Goal: Transaction & Acquisition: Purchase product/service

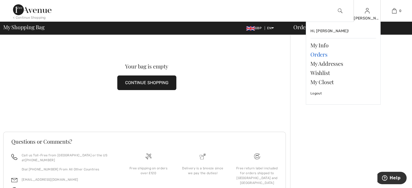
click at [321, 55] on link "Orders" at bounding box center [344, 54] width 66 height 9
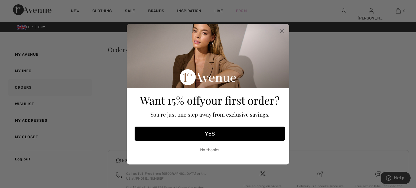
click at [213, 135] on button "YES" at bounding box center [210, 134] width 150 height 14
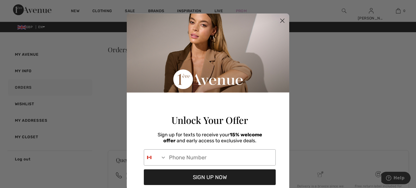
click at [282, 20] on circle "Close dialog" at bounding box center [282, 20] width 9 height 9
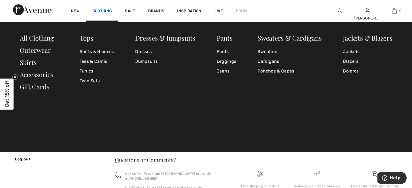
click at [103, 10] on link "Clothing" at bounding box center [102, 12] width 20 height 6
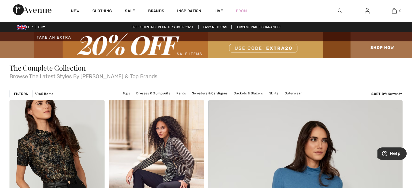
click at [338, 10] on img at bounding box center [340, 11] width 5 height 7
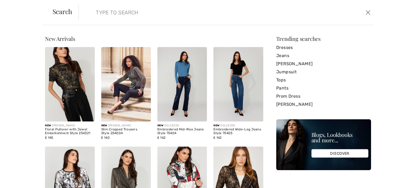
click at [120, 12] on input "search" at bounding box center [194, 12] width 204 height 16
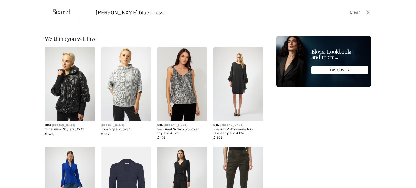
drag, startPoint x: 111, startPoint y: 13, endPoint x: 114, endPoint y: 12, distance: 2.9
click at [114, 12] on input "josephh ribkoff blue dress" at bounding box center [194, 12] width 204 height 16
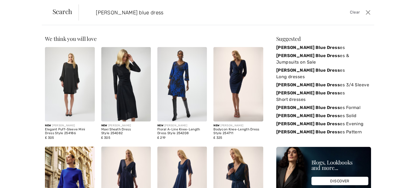
drag, startPoint x: 130, startPoint y: 11, endPoint x: 173, endPoint y: 8, distance: 43.5
click at [139, 11] on input "joseph ribkoff blue dress" at bounding box center [194, 12] width 204 height 16
click at [174, 13] on input "joseph ribkoff blue dress" at bounding box center [194, 12] width 204 height 16
drag, startPoint x: 130, startPoint y: 12, endPoint x: 140, endPoint y: 14, distance: 10.4
click at [140, 14] on input "joseph ribkoff blue dress" at bounding box center [194, 12] width 204 height 16
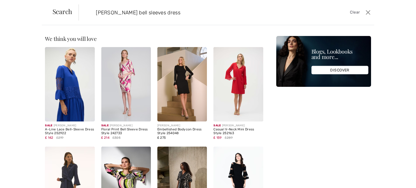
type input "joseph ribkoff bell sleeves dress"
click at [71, 103] on img at bounding box center [70, 84] width 50 height 75
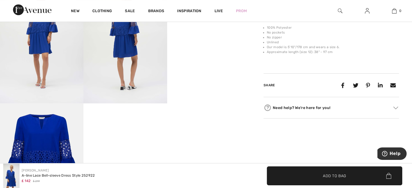
scroll to position [298, 0]
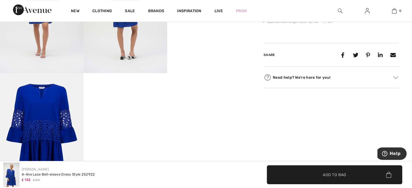
click at [319, 77] on div "Need help? We're here for you!" at bounding box center [332, 77] width 136 height 8
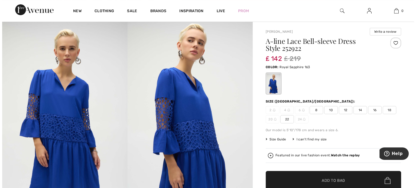
scroll to position [27, 0]
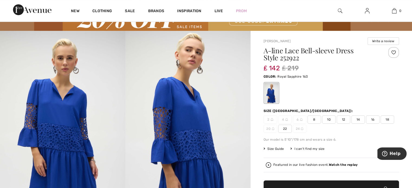
click at [356, 120] on span "14" at bounding box center [359, 120] width 14 height 8
click at [277, 149] on span "Size Guide" at bounding box center [274, 149] width 20 height 5
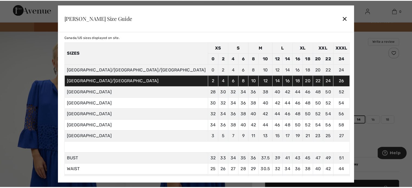
scroll to position [0, 0]
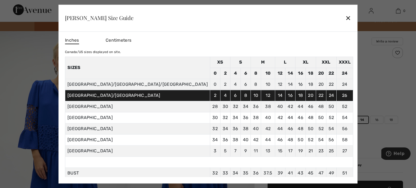
click at [346, 18] on div "✕" at bounding box center [349, 17] width 6 height 11
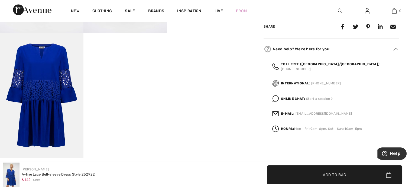
scroll to position [352, 0]
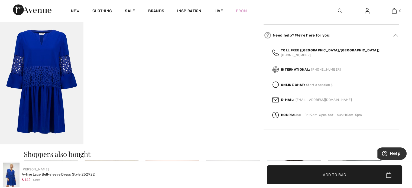
click at [302, 83] on strong "Online Chat:" at bounding box center [293, 85] width 24 height 4
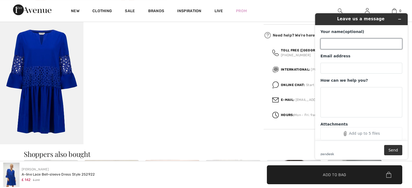
click at [341, 42] on input "Your name (optional)" at bounding box center [362, 43] width 82 height 11
type input "Mary Mason"
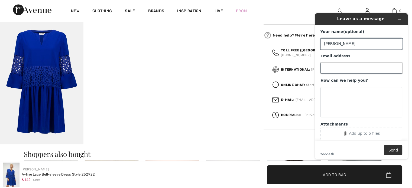
type input "[EMAIL_ADDRESS][DOMAIN_NAME]"
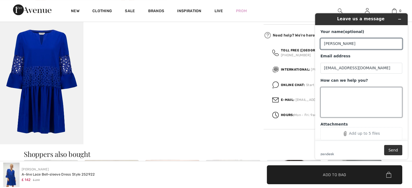
click at [333, 97] on textarea "How can we help you?" at bounding box center [362, 102] width 82 height 30
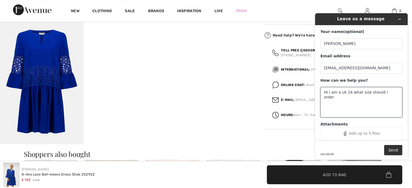
click at [331, 93] on textarea "Hi i am a uk 16 what size should i order" at bounding box center [362, 102] width 82 height 30
click at [328, 93] on textarea "Hi i am a uk 16 what size should i order" at bounding box center [362, 102] width 82 height 30
type textarea "Hi,i am a uk 16 what size should i order"
click at [394, 152] on button "Send" at bounding box center [393, 150] width 18 height 10
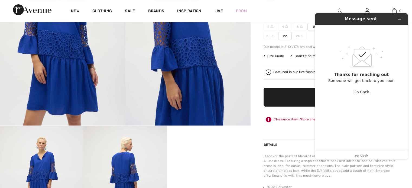
scroll to position [81, 0]
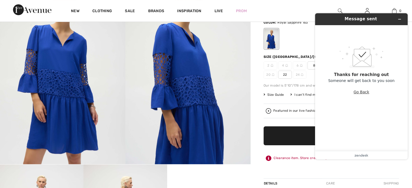
click at [362, 92] on button "Go Back" at bounding box center [362, 92] width 16 height 10
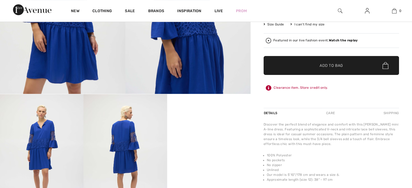
scroll to position [190, 0]
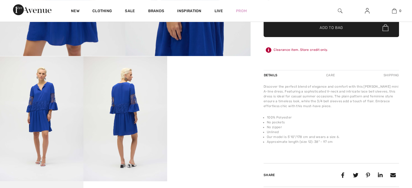
click at [52, 125] on img at bounding box center [41, 118] width 83 height 125
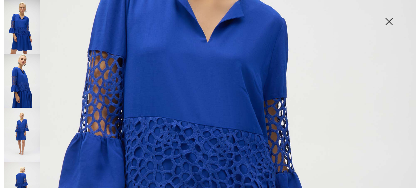
click at [390, 21] on img at bounding box center [389, 22] width 27 height 28
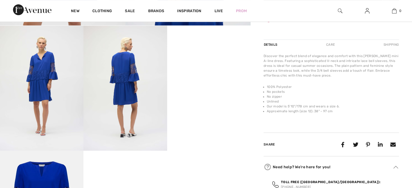
scroll to position [325, 0]
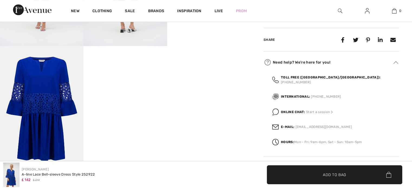
click at [304, 110] on strong "Online Chat:" at bounding box center [293, 112] width 24 height 4
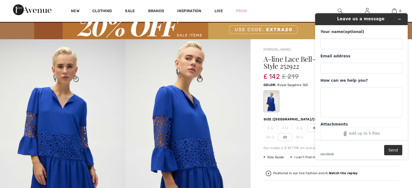
scroll to position [0, 0]
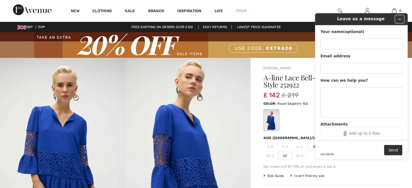
click at [399, 19] on icon "Minimize widget" at bounding box center [400, 19] width 4 height 4
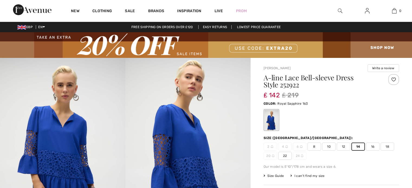
scroll to position [108, 0]
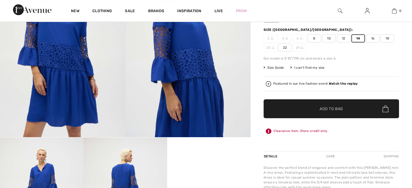
click at [334, 110] on span "Add to Bag" at bounding box center [331, 109] width 23 height 6
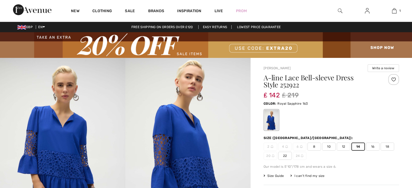
click at [258, 47] on img at bounding box center [206, 45] width 412 height 26
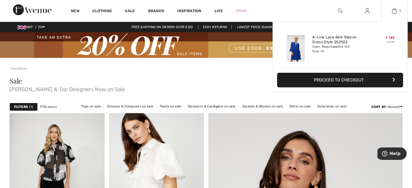
click at [342, 80] on button "Proceed to Checkout" at bounding box center [340, 80] width 126 height 15
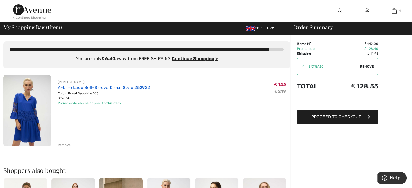
click at [94, 87] on link "A-Line Lace Bell-Sleeve Dress Style 252922" at bounding box center [104, 87] width 92 height 5
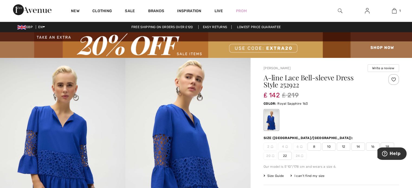
scroll to position [27, 0]
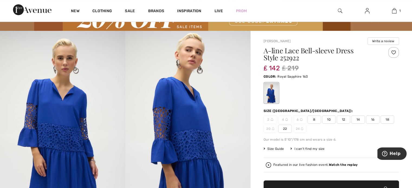
click at [374, 121] on span "16" at bounding box center [373, 120] width 14 height 8
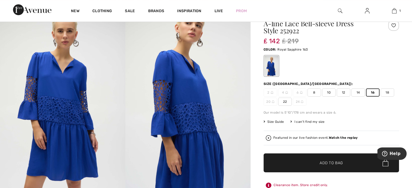
click at [328, 163] on span "Add to Bag" at bounding box center [331, 163] width 23 height 6
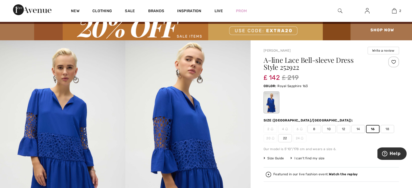
scroll to position [0, 0]
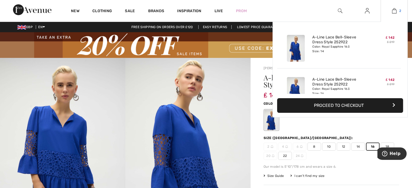
click at [396, 11] on img at bounding box center [394, 11] width 5 height 7
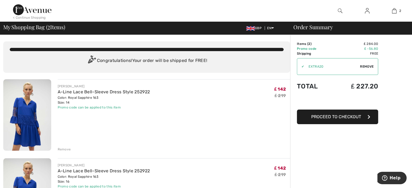
click at [61, 150] on div "Remove" at bounding box center [64, 149] width 13 height 5
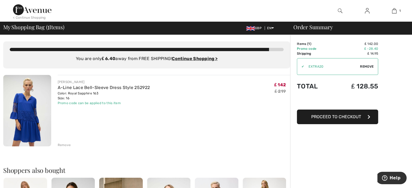
click at [340, 119] on span "Proceed to Checkout" at bounding box center [336, 116] width 50 height 5
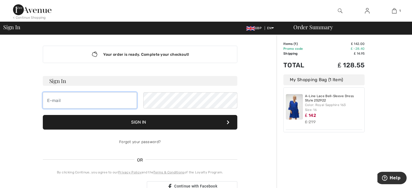
click at [77, 101] on input "email" at bounding box center [90, 100] width 94 height 16
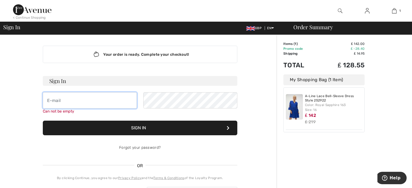
type input "[EMAIL_ADDRESS][DOMAIN_NAME]"
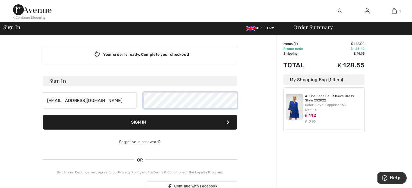
click at [139, 98] on div "[EMAIL_ADDRESS][DOMAIN_NAME]" at bounding box center [140, 100] width 195 height 16
click at [117, 125] on button "Sign In" at bounding box center [140, 122] width 195 height 15
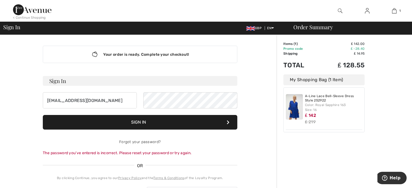
click at [194, 123] on button "Sign In" at bounding box center [140, 122] width 195 height 15
click at [164, 122] on button "Sign In" at bounding box center [140, 122] width 195 height 15
click at [126, 124] on button "Sign In" at bounding box center [140, 122] width 195 height 15
click at [138, 99] on div "[EMAIL_ADDRESS][DOMAIN_NAME]" at bounding box center [140, 100] width 195 height 16
click at [142, 121] on button "Sign In" at bounding box center [140, 122] width 195 height 15
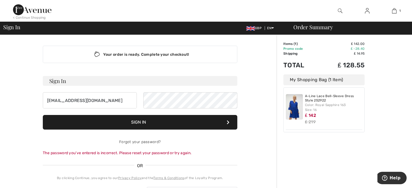
click at [187, 124] on button "Sign In" at bounding box center [140, 122] width 195 height 15
click at [84, 79] on h3 "Sign In" at bounding box center [140, 81] width 195 height 10
click at [228, 122] on icon at bounding box center [228, 122] width 3 height 4
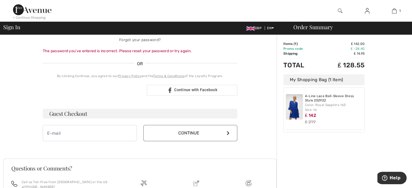
scroll to position [108, 0]
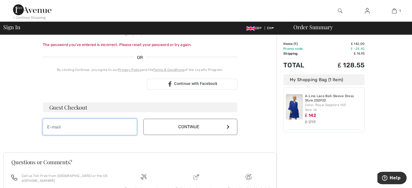
click at [69, 129] on input "email" at bounding box center [90, 127] width 94 height 16
click at [77, 127] on input "email" at bounding box center [90, 127] width 94 height 16
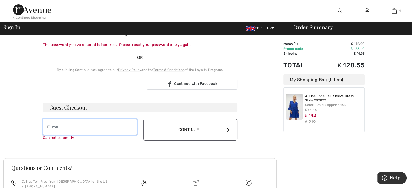
type input "[EMAIL_ADDRESS][DOMAIN_NAME]"
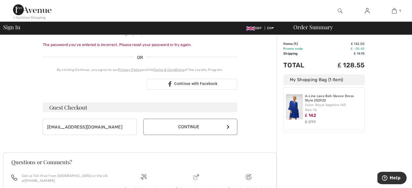
click at [227, 129] on button "Continue" at bounding box center [190, 127] width 94 height 16
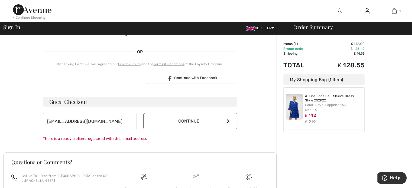
click at [172, 121] on button "Continue" at bounding box center [190, 121] width 94 height 16
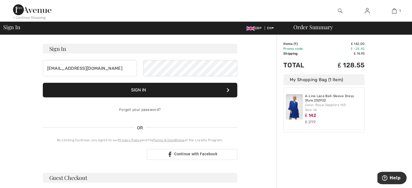
scroll to position [0, 0]
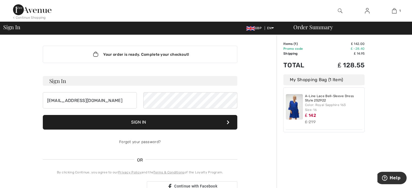
click at [154, 126] on button "Sign In" at bounding box center [140, 122] width 195 height 15
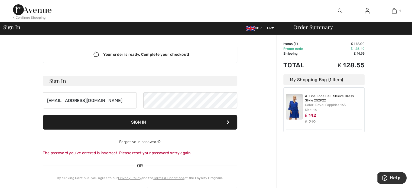
click at [187, 57] on div "Your order is ready. Complete your checkout!" at bounding box center [140, 54] width 195 height 17
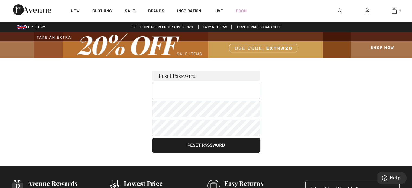
click at [195, 75] on h3 "Reset Password" at bounding box center [206, 76] width 108 height 10
click at [185, 93] on input "email" at bounding box center [206, 91] width 108 height 16
type input "[EMAIL_ADDRESS][DOMAIN_NAME]"
click at [350, 118] on div "Reset Password [EMAIL_ADDRESS][DOMAIN_NAME] Your password must: include both lo…" at bounding box center [206, 105] width 379 height 95
click at [350, 137] on div "Reset Password marymason03@hotmail.com Your password must: include both lower a…" at bounding box center [206, 105] width 379 height 95
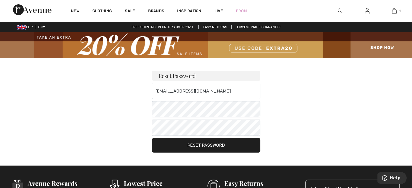
click at [220, 145] on button "Reset Password" at bounding box center [206, 145] width 108 height 15
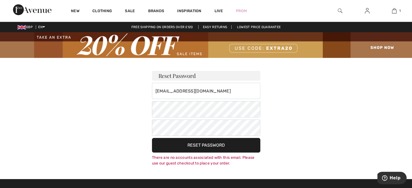
click at [206, 147] on button "Reset Password" at bounding box center [206, 145] width 108 height 15
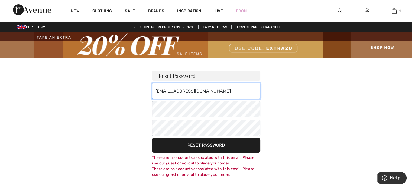
click at [211, 91] on input "[EMAIL_ADDRESS][DOMAIN_NAME]" at bounding box center [206, 91] width 108 height 16
click at [355, 102] on div "Reset Password marymason03@hotmail.com Your password must: include both lower a…" at bounding box center [206, 118] width 379 height 120
click at [366, 12] on img at bounding box center [367, 11] width 5 height 7
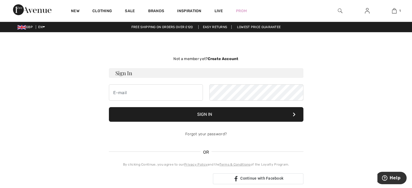
click at [226, 60] on strong "Create Account" at bounding box center [223, 59] width 31 height 5
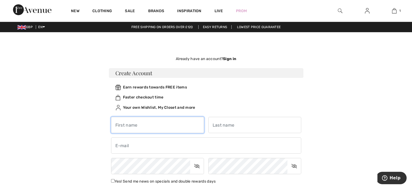
click at [138, 127] on input "text" at bounding box center [157, 125] width 93 height 16
type input "[PERSON_NAME]"
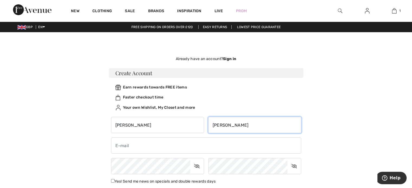
type input "[EMAIL_ADDRESS][DOMAIN_NAME]"
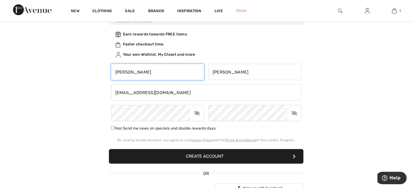
scroll to position [54, 0]
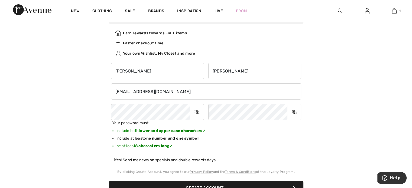
drag, startPoint x: 76, startPoint y: 113, endPoint x: 103, endPoint y: 110, distance: 26.7
click at [76, 113] on div "Not a member yet? Create Account Sign In Sign In Forgot your password? OR" at bounding box center [206, 114] width 373 height 246
click at [366, 118] on div "Not a member yet? Create Account Sign In Sign In Forgot your password? OR" at bounding box center [206, 114] width 373 height 246
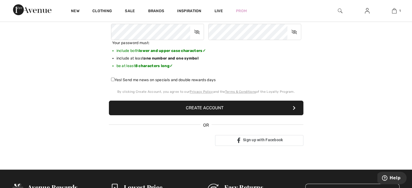
scroll to position [136, 0]
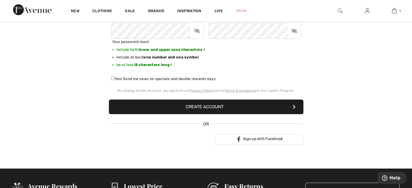
click at [201, 109] on button "Create Account" at bounding box center [206, 107] width 195 height 15
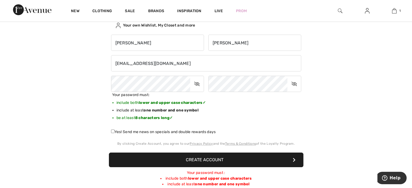
scroll to position [54, 0]
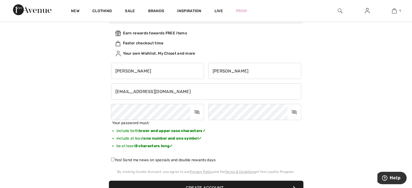
click at [363, 98] on div "Not a member yet? Create Account Sign In Sign In Forgot your password? OR" at bounding box center [206, 128] width 373 height 274
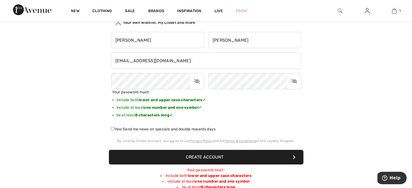
scroll to position [108, 0]
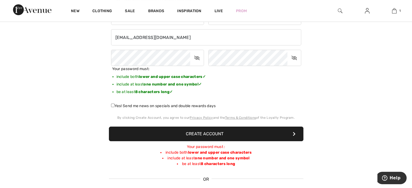
click at [159, 138] on button "Create Account" at bounding box center [206, 134] width 195 height 15
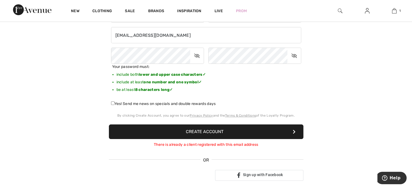
scroll to position [81, 0]
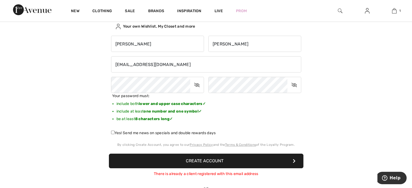
click at [195, 84] on icon at bounding box center [197, 85] width 14 height 12
click at [293, 85] on icon at bounding box center [295, 85] width 14 height 12
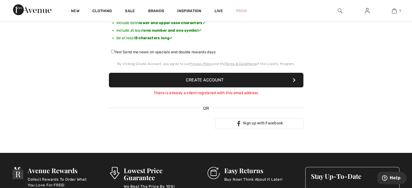
scroll to position [163, 0]
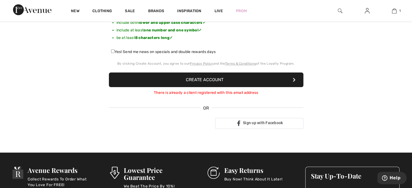
click at [217, 83] on button "Create Account" at bounding box center [206, 80] width 195 height 15
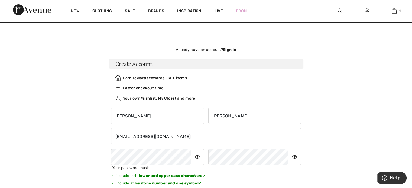
scroll to position [0, 0]
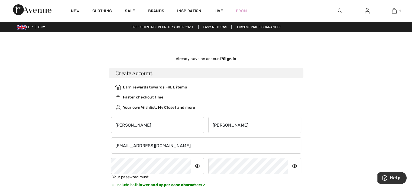
click at [232, 58] on strong "Sign in" at bounding box center [229, 59] width 13 height 5
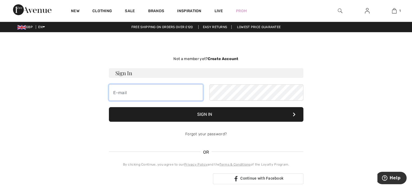
click at [140, 94] on input "email" at bounding box center [156, 93] width 94 height 16
type input "[EMAIL_ADDRESS][DOMAIN_NAME]"
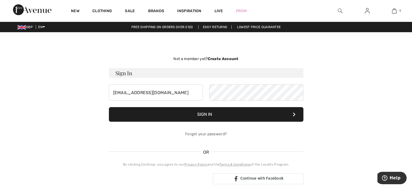
click at [209, 117] on button "Sign In" at bounding box center [206, 114] width 195 height 15
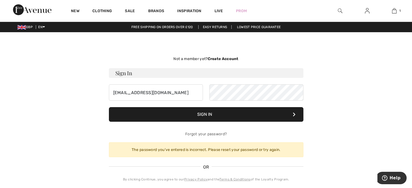
click at [209, 117] on button "Sign In" at bounding box center [206, 114] width 195 height 15
click at [339, 111] on div "Not a member yet? Create Account Sign In [EMAIL_ADDRESS][DOMAIN_NAME] Sign In F…" at bounding box center [206, 127] width 373 height 165
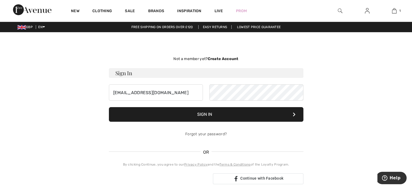
click at [338, 112] on div "Not a member yet? Create Account Sign In [EMAIL_ADDRESS][DOMAIN_NAME] Sign In F…" at bounding box center [206, 120] width 373 height 150
click at [170, 70] on h3 "Sign In" at bounding box center [206, 73] width 195 height 10
click at [150, 91] on input "[EMAIL_ADDRESS][DOMAIN_NAME]" at bounding box center [156, 93] width 94 height 16
click at [336, 78] on div "Not a member yet? Create Account Sign In [EMAIL_ADDRESS][DOMAIN_NAME] Sign In F…" at bounding box center [206, 120] width 373 height 150
click at [365, 11] on img at bounding box center [367, 11] width 5 height 7
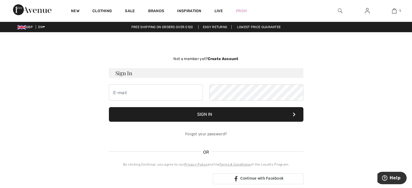
click at [368, 10] on img at bounding box center [367, 11] width 5 height 7
click at [366, 12] on img at bounding box center [367, 11] width 5 height 7
click at [366, 11] on img at bounding box center [367, 11] width 5 height 7
click at [394, 176] on span "Help" at bounding box center [395, 178] width 11 height 5
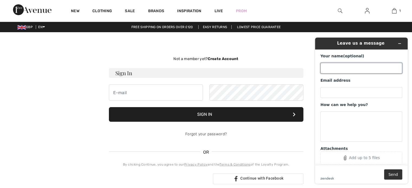
click at [341, 69] on input "Your name (optional)" at bounding box center [362, 68] width 82 height 11
type input "Mary Mason"
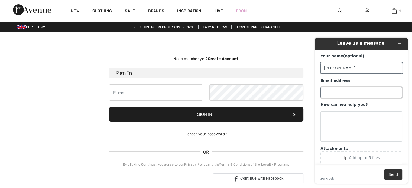
type input "[EMAIL_ADDRESS][DOMAIN_NAME]"
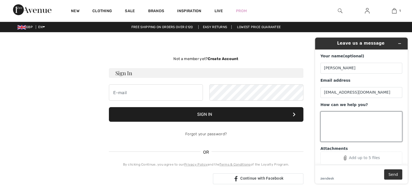
click at [337, 120] on textarea "How can we help you?" at bounding box center [362, 127] width 82 height 30
type textarea "i cant seem to sign in"
click at [392, 174] on button "Send" at bounding box center [393, 175] width 18 height 10
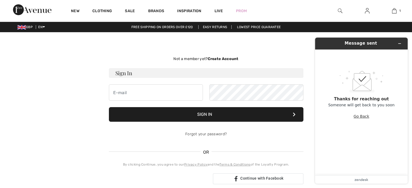
click at [363, 119] on button "Go Back" at bounding box center [362, 116] width 16 height 10
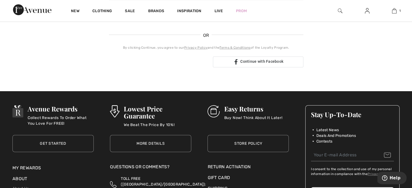
scroll to position [163, 0]
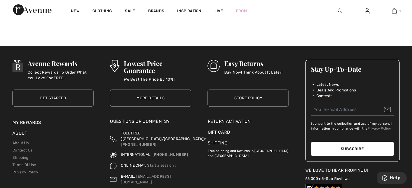
click at [64, 99] on link "Get Started" at bounding box center [52, 98] width 81 height 17
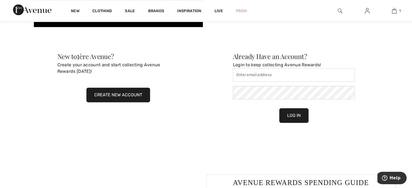
scroll to position [325, 0]
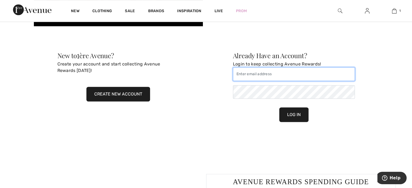
click at [243, 73] on input "email" at bounding box center [294, 74] width 122 height 14
type input "[EMAIL_ADDRESS][DOMAIN_NAME]"
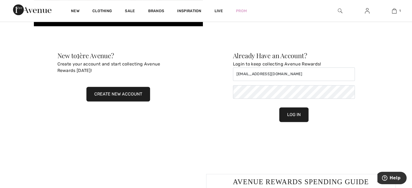
click at [294, 112] on button "log in" at bounding box center [293, 115] width 29 height 15
click at [111, 96] on button "Create New Account" at bounding box center [118, 94] width 64 height 15
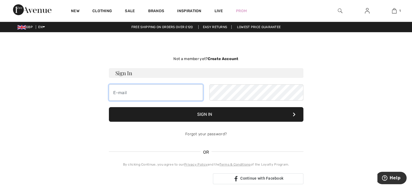
click at [147, 92] on input "email" at bounding box center [156, 93] width 94 height 16
type input "[EMAIL_ADDRESS][DOMAIN_NAME]"
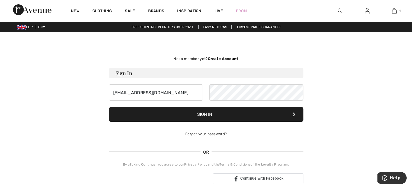
click at [207, 115] on button "Sign In" at bounding box center [206, 114] width 195 height 15
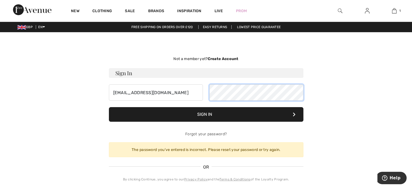
click at [205, 93] on div "[EMAIL_ADDRESS][DOMAIN_NAME]" at bounding box center [206, 93] width 195 height 16
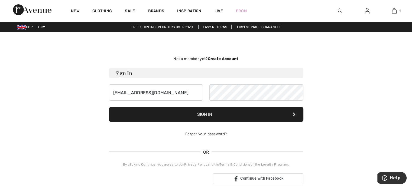
click at [200, 117] on button "Sign In" at bounding box center [206, 114] width 195 height 15
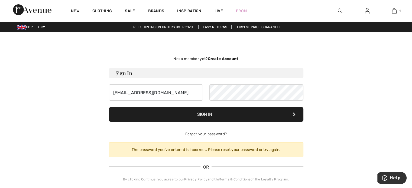
click at [226, 153] on div "The password you’ve entered is incorrect. Please reset your password or try aga…" at bounding box center [206, 150] width 195 height 15
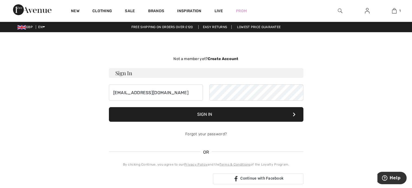
click at [224, 59] on strong "Create Account" at bounding box center [223, 59] width 31 height 5
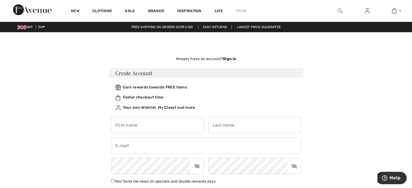
click at [383, 98] on div "Not a member yet? Create Account Sign In marymason03@hotmail.com Sign In Forgot…" at bounding box center [206, 151] width 373 height 213
click at [155, 124] on input "text" at bounding box center [157, 125] width 93 height 16
type input "Mary"
type input "Mason"
type input "[EMAIL_ADDRESS][DOMAIN_NAME]"
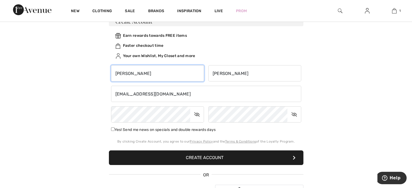
scroll to position [54, 0]
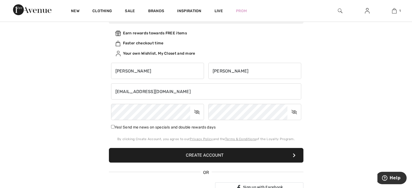
click at [196, 110] on icon at bounding box center [197, 112] width 14 height 12
click at [196, 111] on icon at bounding box center [197, 112] width 13 height 12
click at [293, 112] on icon at bounding box center [295, 112] width 14 height 12
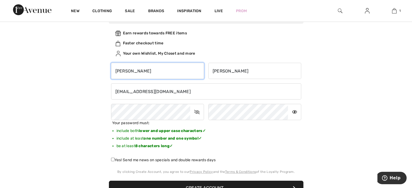
click at [185, 75] on input "Mary" at bounding box center [157, 71] width 93 height 16
click at [196, 112] on icon at bounding box center [197, 112] width 14 height 12
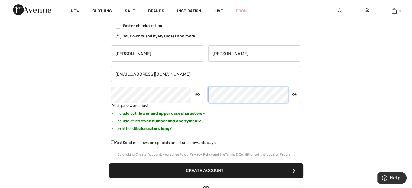
scroll to position [81, 0]
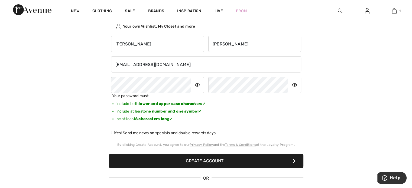
click at [152, 163] on button "Create Account" at bounding box center [206, 161] width 195 height 15
click at [196, 163] on button "Create Account" at bounding box center [206, 161] width 195 height 15
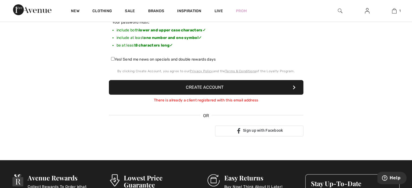
scroll to position [163, 0]
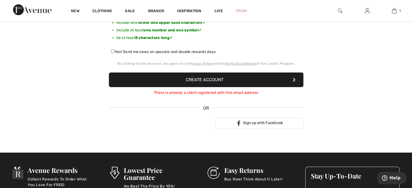
click at [200, 81] on button "Create Account" at bounding box center [206, 80] width 195 height 15
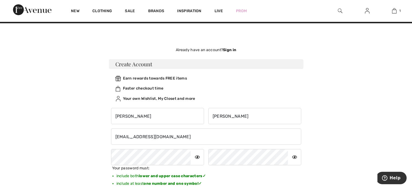
scroll to position [0, 0]
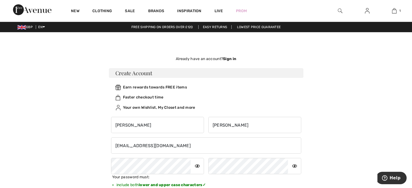
click at [366, 10] on img at bounding box center [367, 11] width 5 height 7
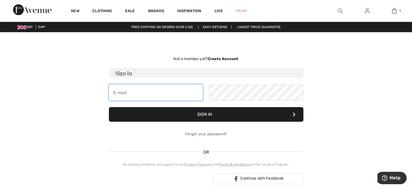
drag, startPoint x: 143, startPoint y: 92, endPoint x: 144, endPoint y: 95, distance: 3.3
click at [144, 95] on input "email" at bounding box center [156, 93] width 94 height 16
click at [36, 111] on div "Not a member yet? Create Account Sign In Sign In Forgot your password? OR" at bounding box center [206, 120] width 373 height 150
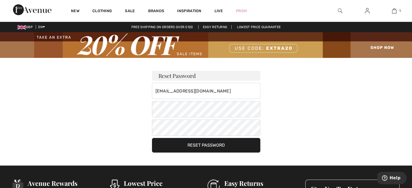
click at [79, 119] on div "Reset Password [EMAIL_ADDRESS][DOMAIN_NAME] Your password must: include both lo…" at bounding box center [206, 105] width 379 height 95
click at [214, 145] on button "Reset Password" at bounding box center [206, 145] width 108 height 15
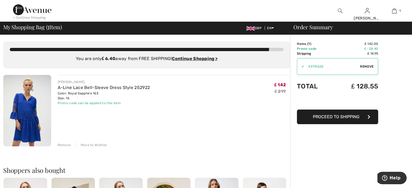
click at [343, 118] on span "Proceed to Shipping" at bounding box center [336, 116] width 47 height 5
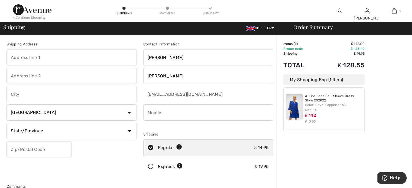
click at [44, 56] on input "text" at bounding box center [72, 57] width 130 height 16
type input "23 Ravenscroft Road"
type input "Solihull"
select select "GB"
type input "B92 8AH"
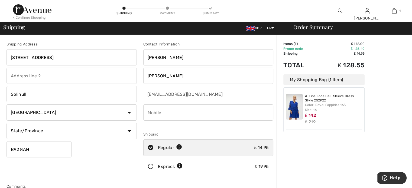
type input "07508025396"
type input "WMD"
type input "B928AH"
type input "West Midlands"
type input "B928AH"
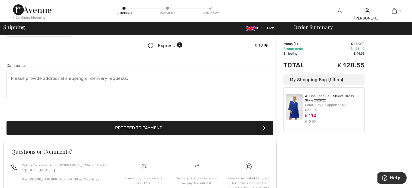
scroll to position [28, 0]
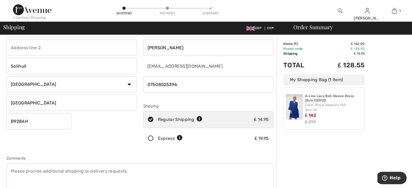
click at [200, 119] on icon at bounding box center [200, 120] width 6 height 6
click at [198, 119] on icon at bounding box center [200, 120] width 6 height 6
click at [153, 120] on icon at bounding box center [151, 120] width 14 height 6
click at [150, 120] on icon at bounding box center [151, 120] width 14 height 6
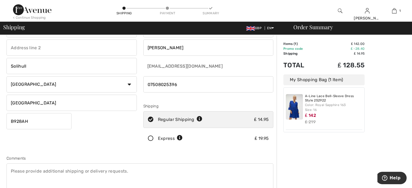
radio input "true"
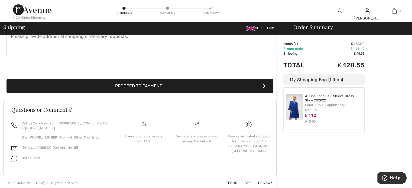
scroll to position [164, 0]
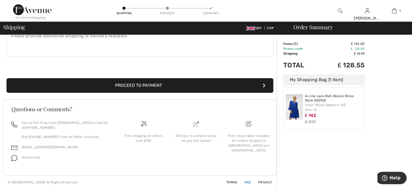
click at [248, 182] on link "FAQ" at bounding box center [244, 183] width 13 height 4
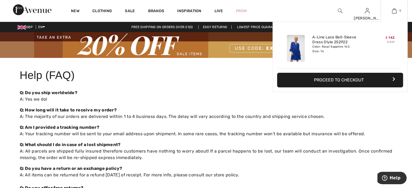
click at [325, 80] on button "Proceed to Checkout" at bounding box center [340, 80] width 126 height 15
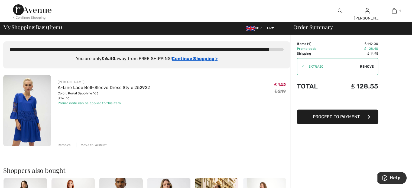
click at [200, 59] on ins "Continue Shopping >" at bounding box center [195, 58] width 46 height 5
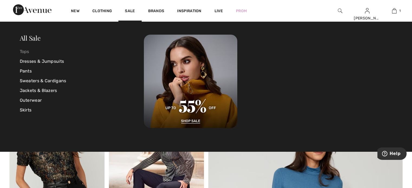
click at [24, 54] on link "Tops" at bounding box center [82, 52] width 124 height 10
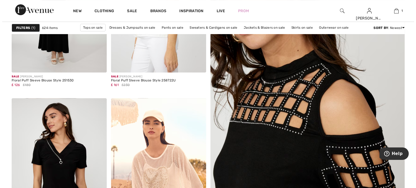
scroll to position [27, 0]
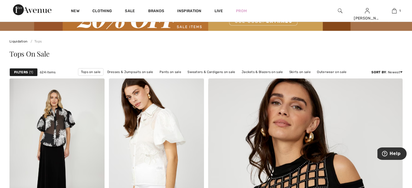
click at [337, 9] on div at bounding box center [340, 11] width 27 height 22
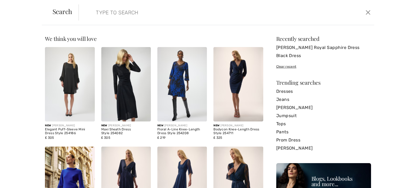
click at [154, 12] on input "search" at bounding box center [194, 12] width 204 height 16
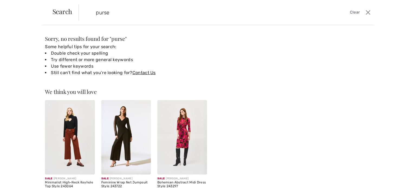
drag, startPoint x: 94, startPoint y: 12, endPoint x: 152, endPoint y: 16, distance: 57.6
click at [152, 16] on input "purse" at bounding box center [194, 12] width 204 height 16
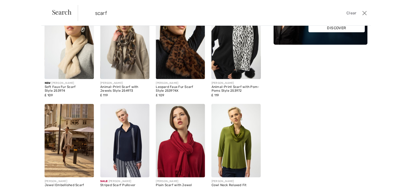
scroll to position [0, 0]
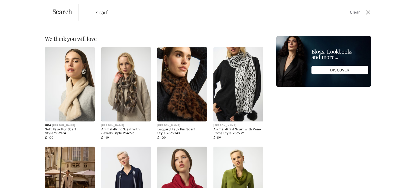
drag, startPoint x: 94, startPoint y: 13, endPoint x: 148, endPoint y: 23, distance: 54.4
click at [147, 25] on div "Search scarf Clear Sorry, no results found for " purse " Some helpful tips for …" at bounding box center [208, 94] width 416 height 188
click at [258, 13] on input "bag" at bounding box center [194, 12] width 204 height 16
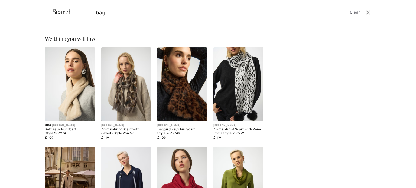
type input "bag"
click at [63, 10] on span "Search" at bounding box center [63, 11] width 20 height 7
drag, startPoint x: 64, startPoint y: 13, endPoint x: 160, endPoint y: 18, distance: 95.8
click at [65, 13] on span "Search" at bounding box center [63, 11] width 20 height 7
click at [368, 49] on div "Sorry, no results found for " bag " Some helpful tips for your search: Double c…" at bounding box center [208, 106] width 416 height 163
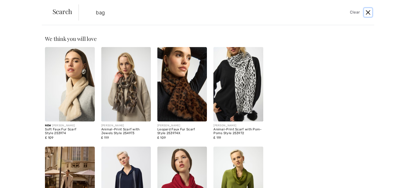
click at [369, 11] on button "Close" at bounding box center [368, 12] width 8 height 9
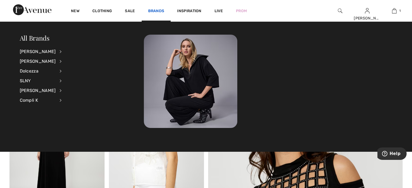
click at [158, 12] on link "Brands" at bounding box center [156, 12] width 16 height 6
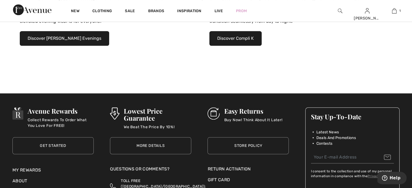
scroll to position [542, 0]
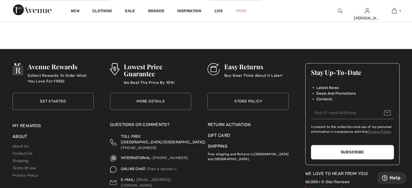
click at [225, 136] on div "Gift Card" at bounding box center [248, 136] width 81 height 7
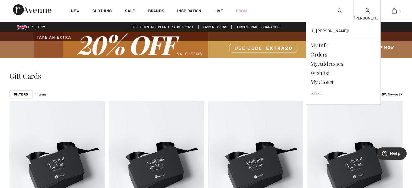
click at [367, 18] on div "[PERSON_NAME]" at bounding box center [367, 18] width 27 height 6
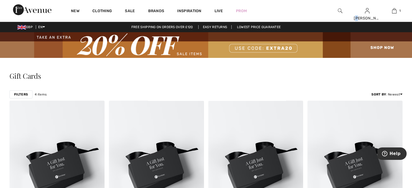
click at [187, 28] on link "Free shipping on orders over ₤120" at bounding box center [162, 27] width 70 height 4
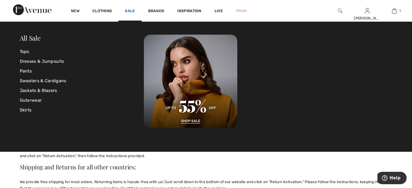
click at [133, 11] on link "Sale" at bounding box center [130, 12] width 10 height 6
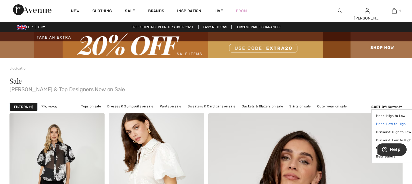
click at [394, 124] on link "Price: Low to High" at bounding box center [393, 124] width 35 height 8
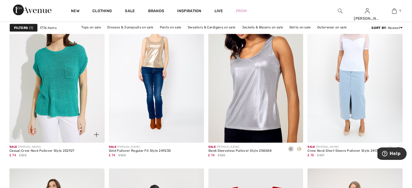
scroll to position [976, 0]
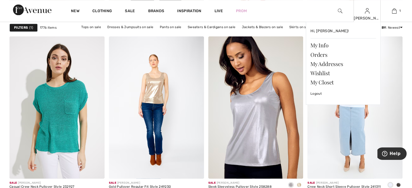
click at [367, 17] on div "[PERSON_NAME]" at bounding box center [367, 18] width 27 height 6
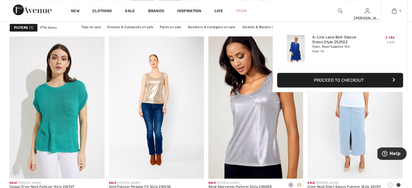
click at [352, 82] on button "Proceed to Checkout" at bounding box center [340, 80] width 126 height 15
